Goal: Task Accomplishment & Management: Manage account settings

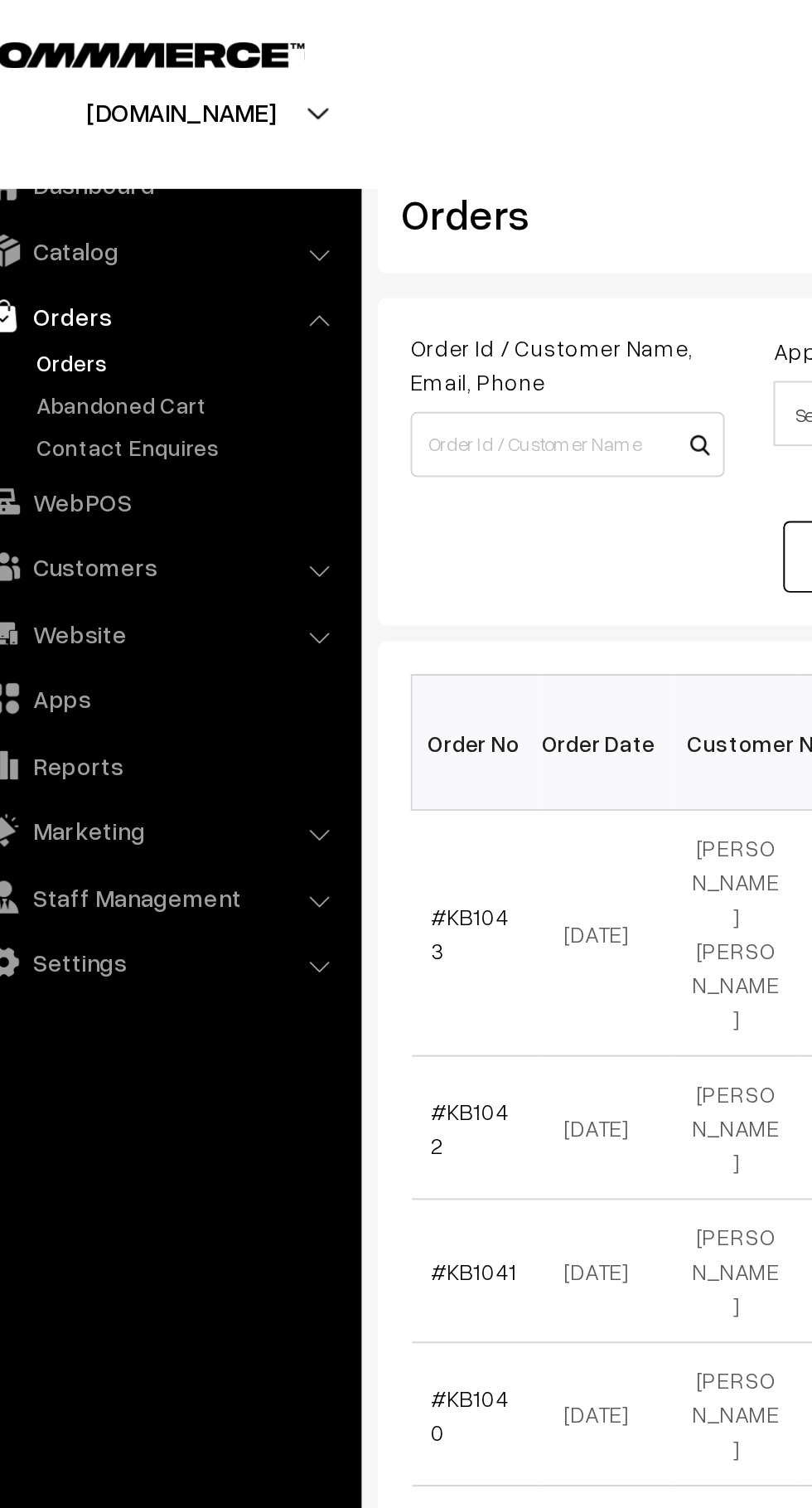
click at [142, 199] on link "Abandoned Cart" at bounding box center [136, 206] width 164 height 18
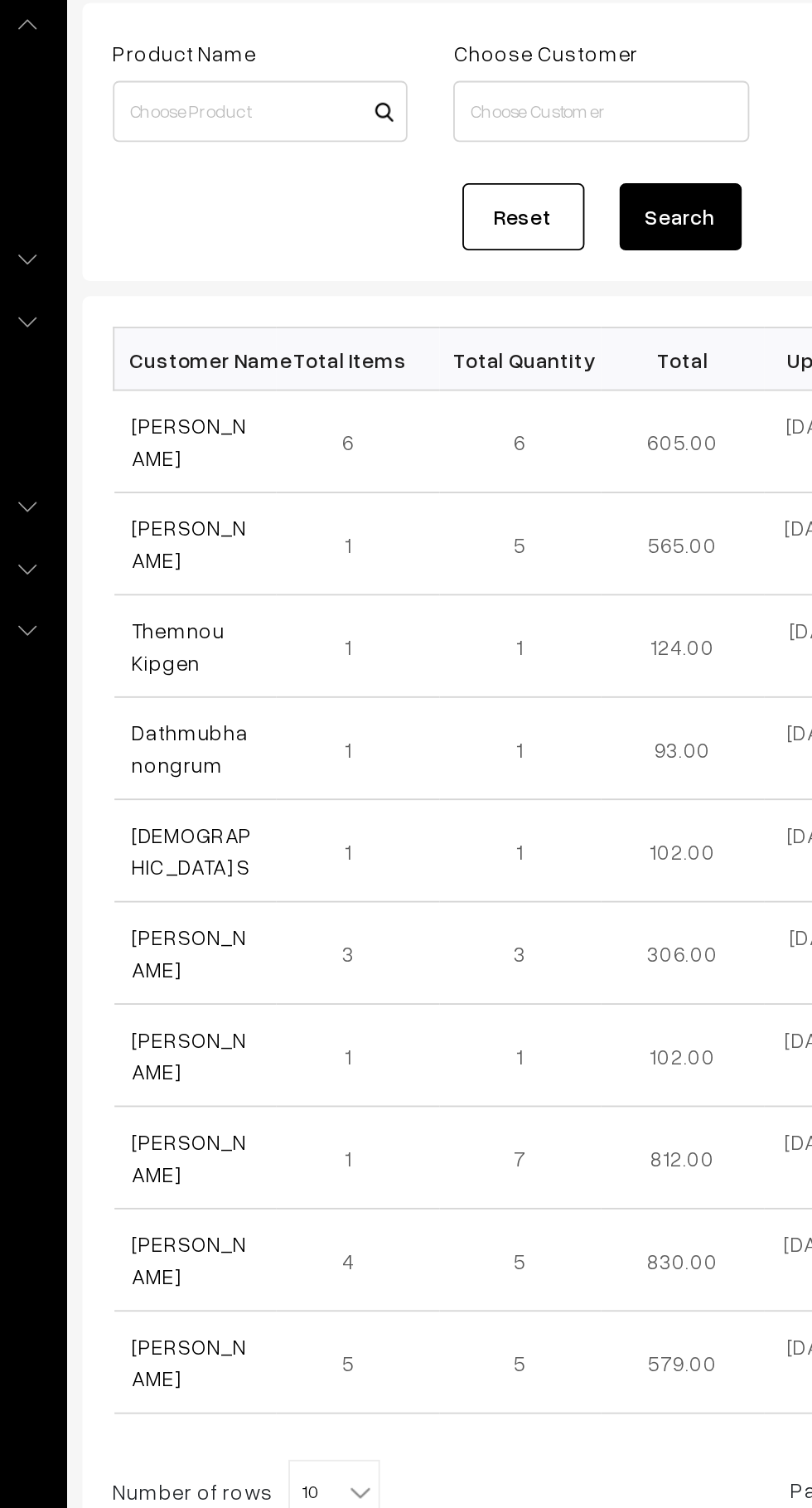
click at [285, 398] on link "Ayushi Gakhar" at bounding box center [290, 390] width 62 height 32
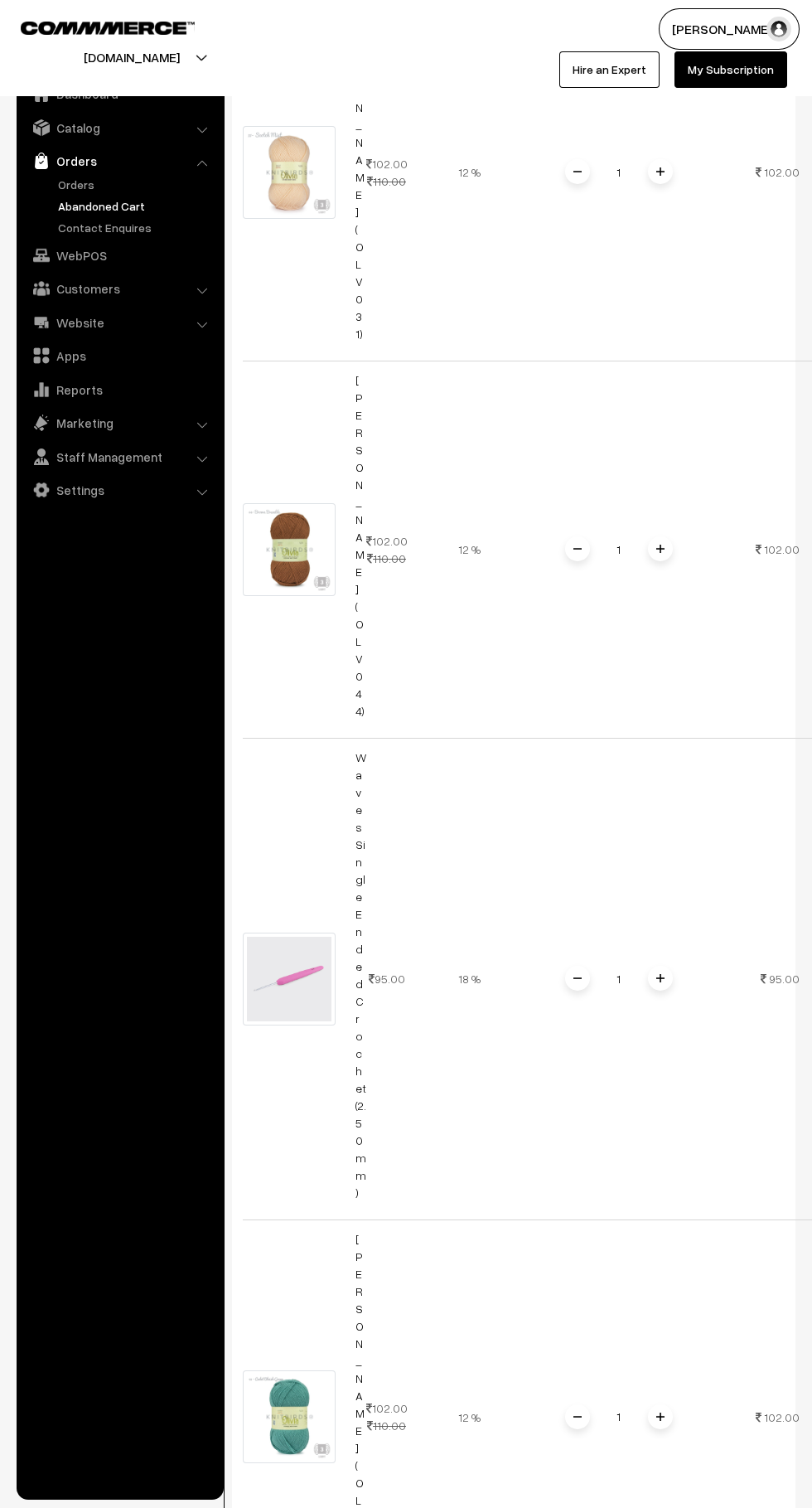
scroll to position [1280, 0]
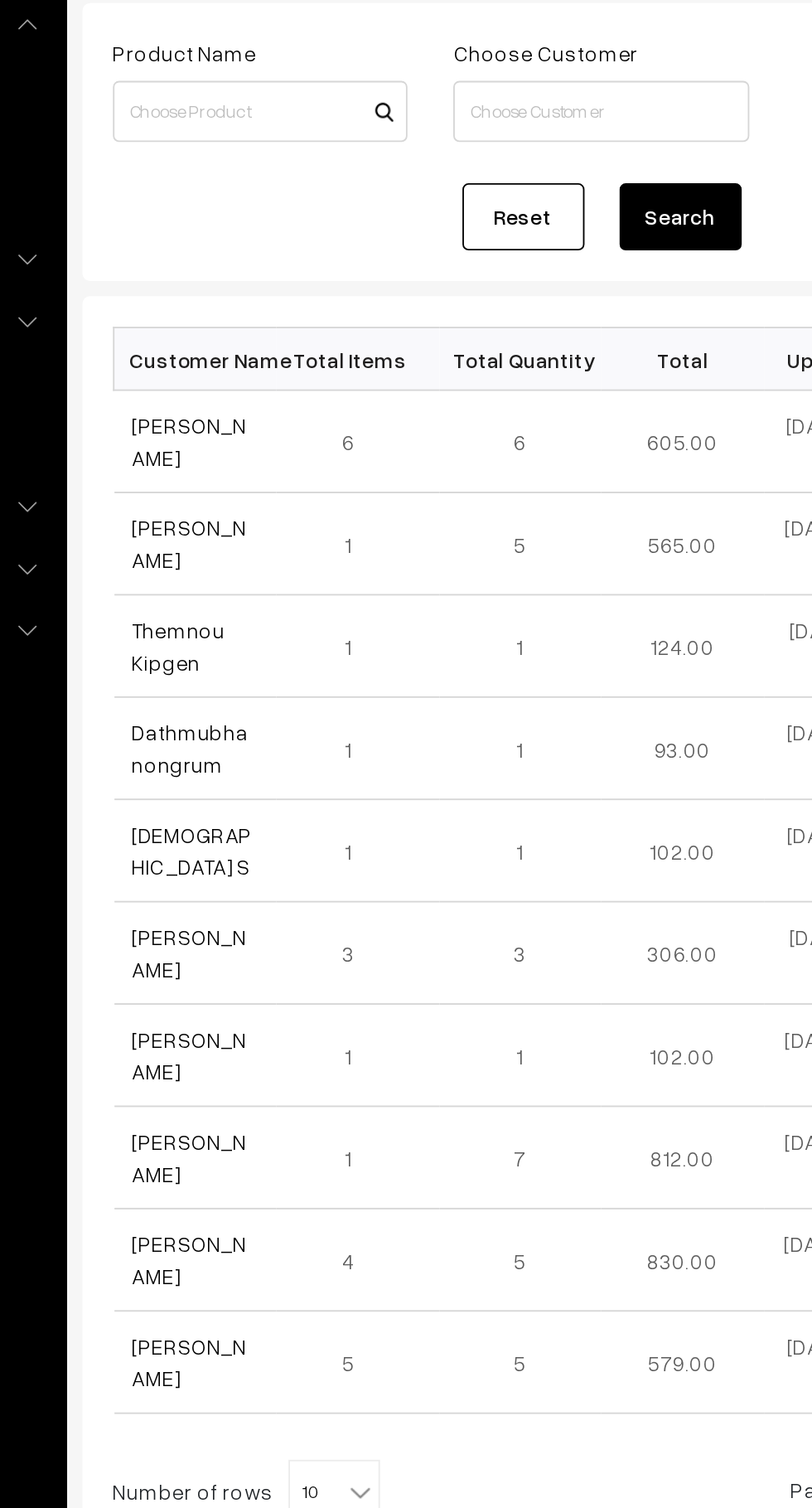
click at [312, 444] on link "[PERSON_NAME]" at bounding box center [290, 445] width 62 height 32
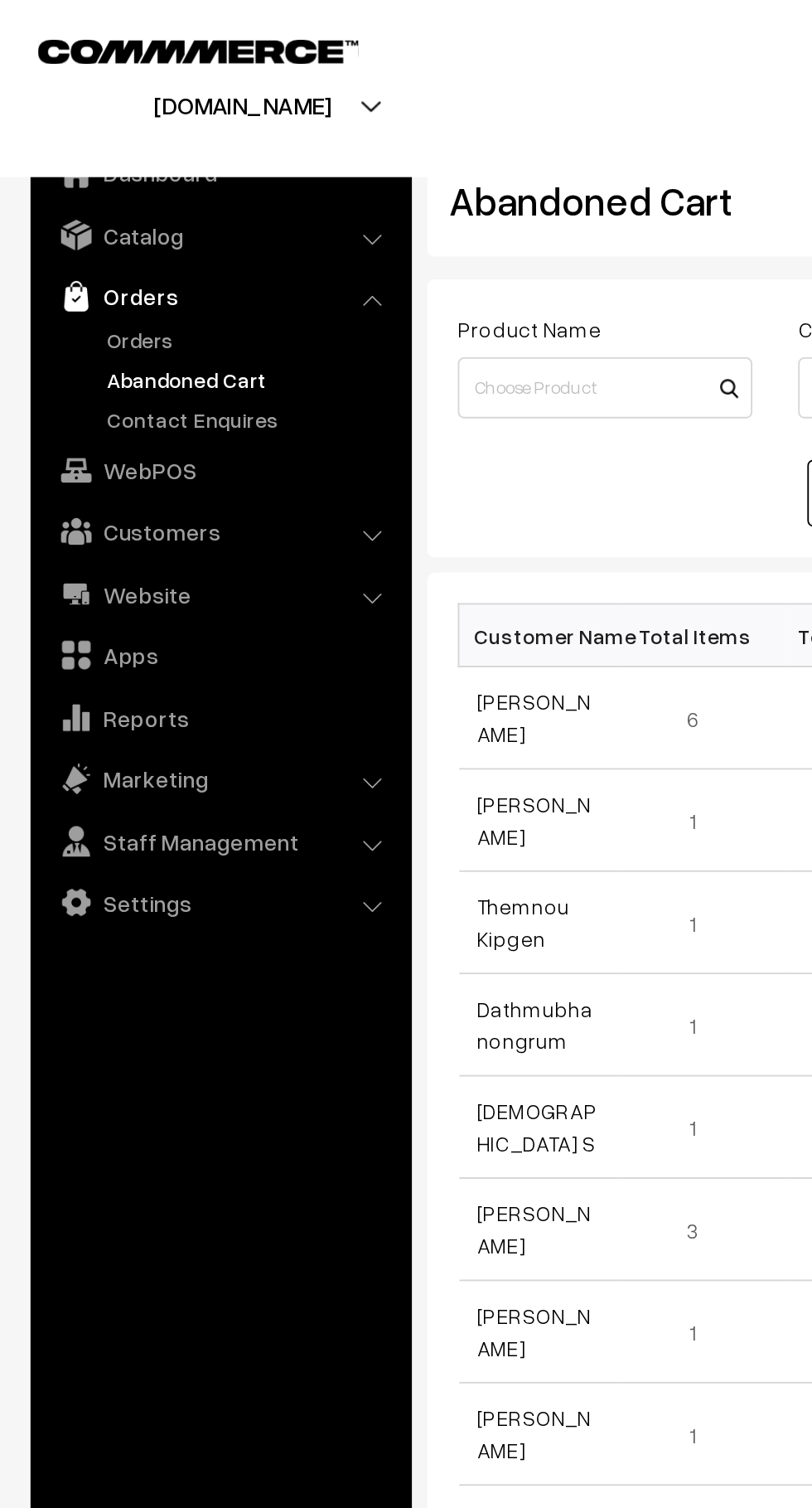
click at [78, 183] on link "Orders" at bounding box center [136, 185] width 164 height 18
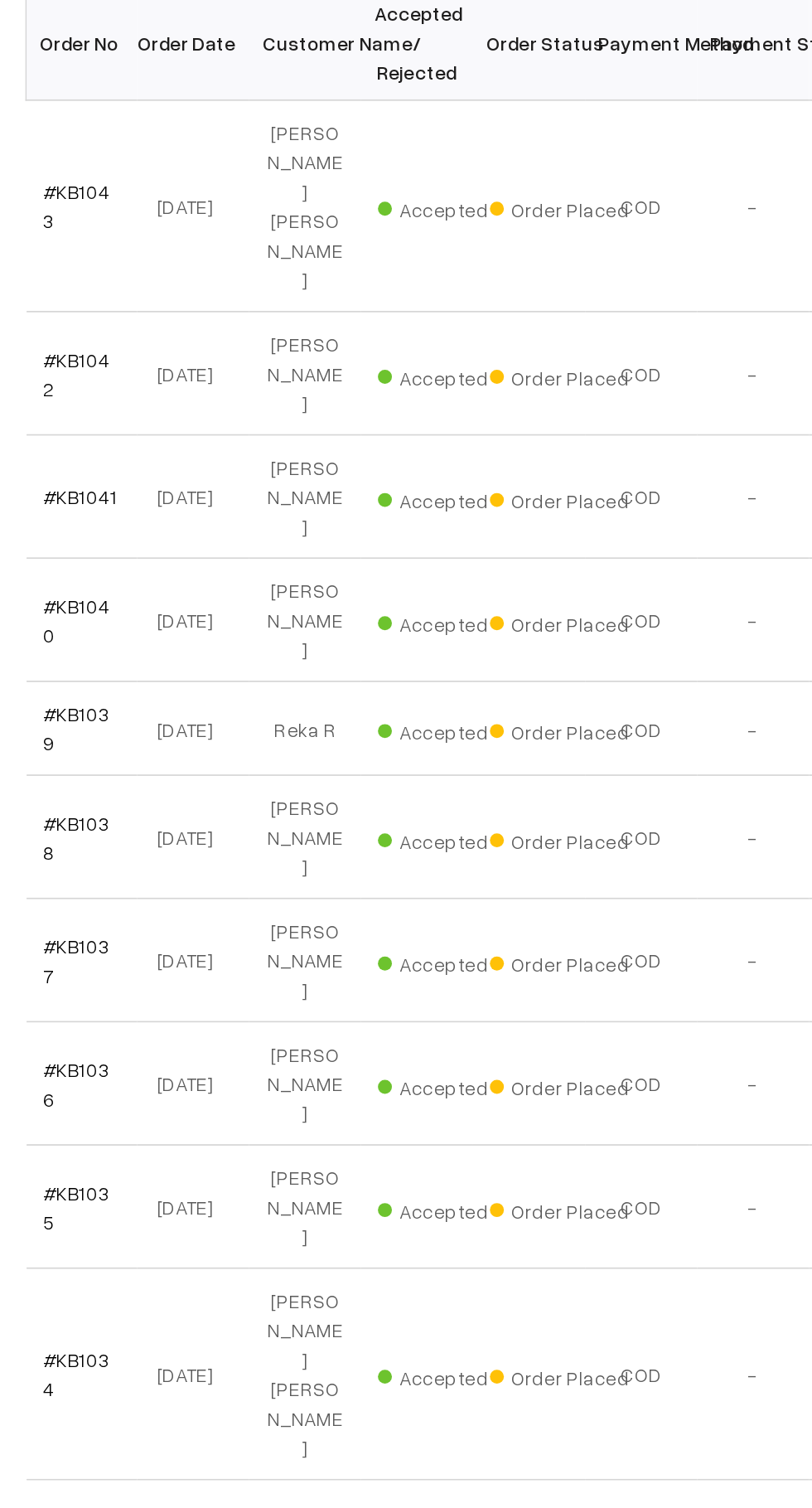
click at [276, 1151] on link "#KB1034" at bounding box center [279, 1167] width 39 height 32
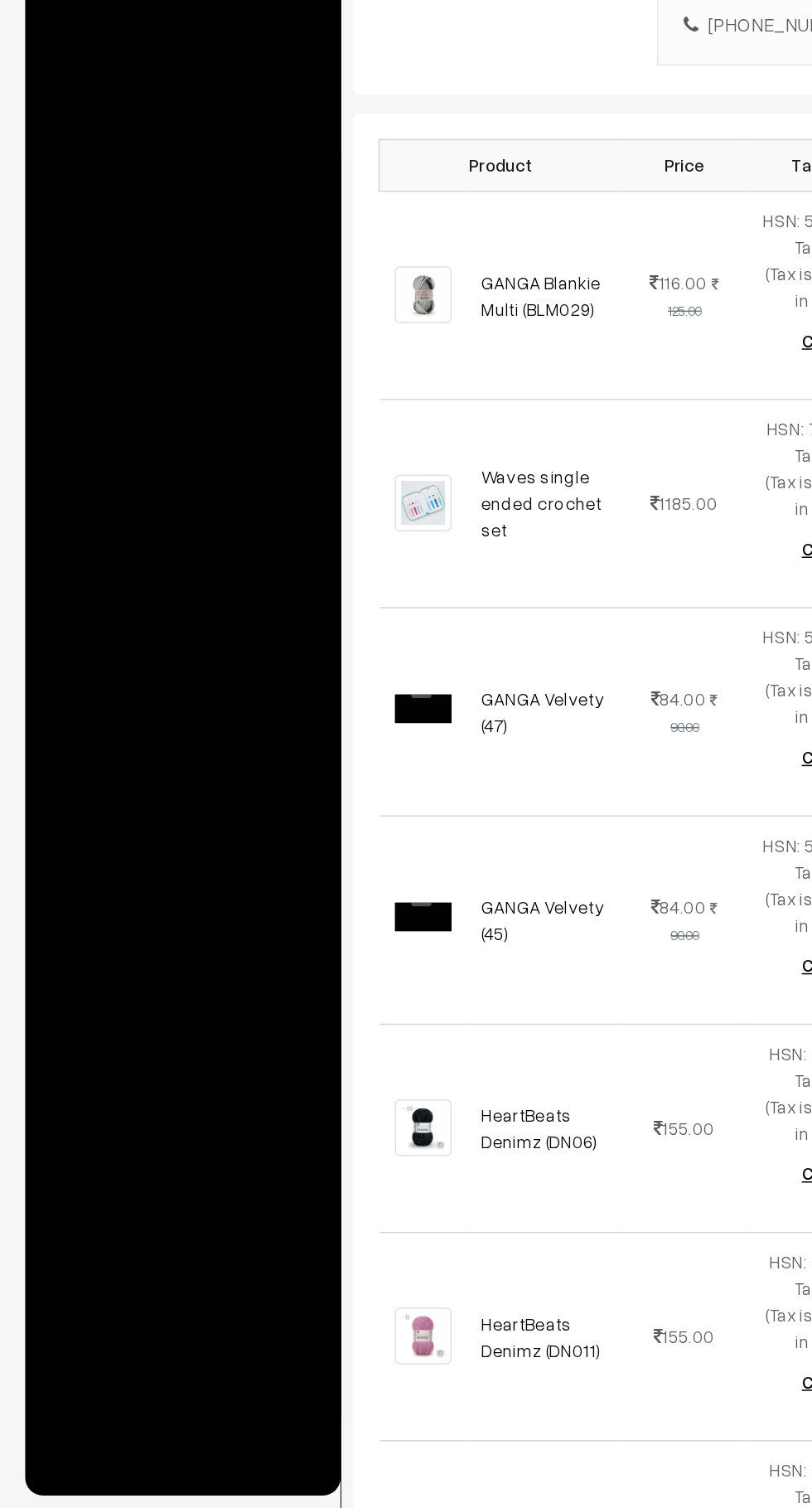
scroll to position [29, 0]
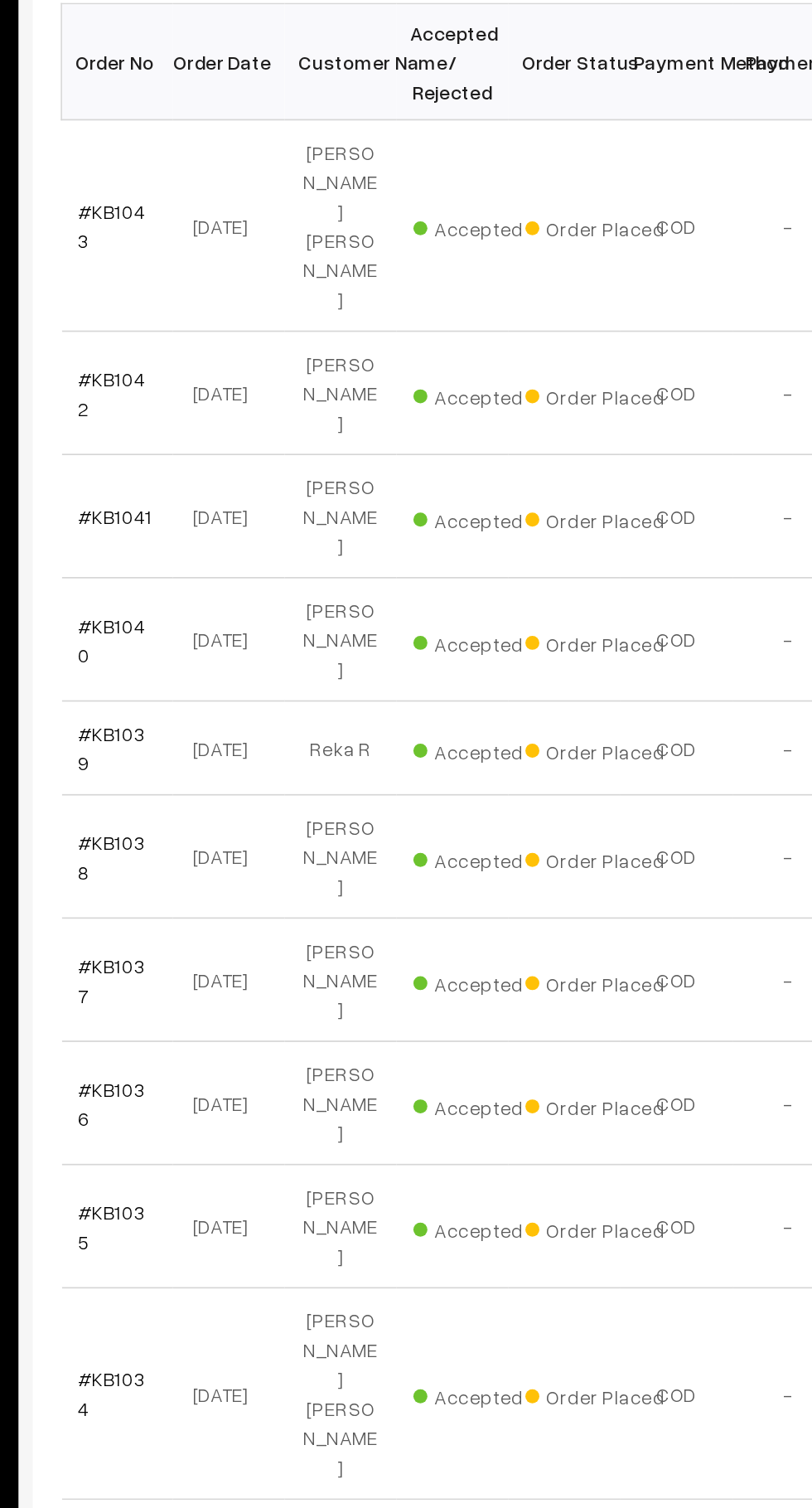
click at [252, 1031] on td "#KB1035" at bounding box center [282, 1068] width 66 height 73
click at [264, 1052] on link "#KB1035" at bounding box center [279, 1068] width 39 height 32
